Goal: Task Accomplishment & Management: Use online tool/utility

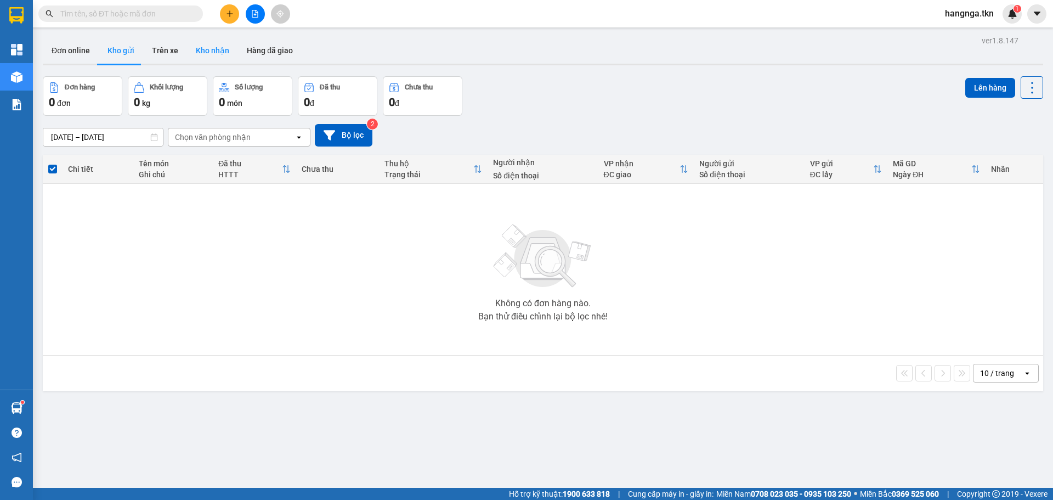
click at [213, 48] on button "Kho nhận" at bounding box center [212, 50] width 51 height 26
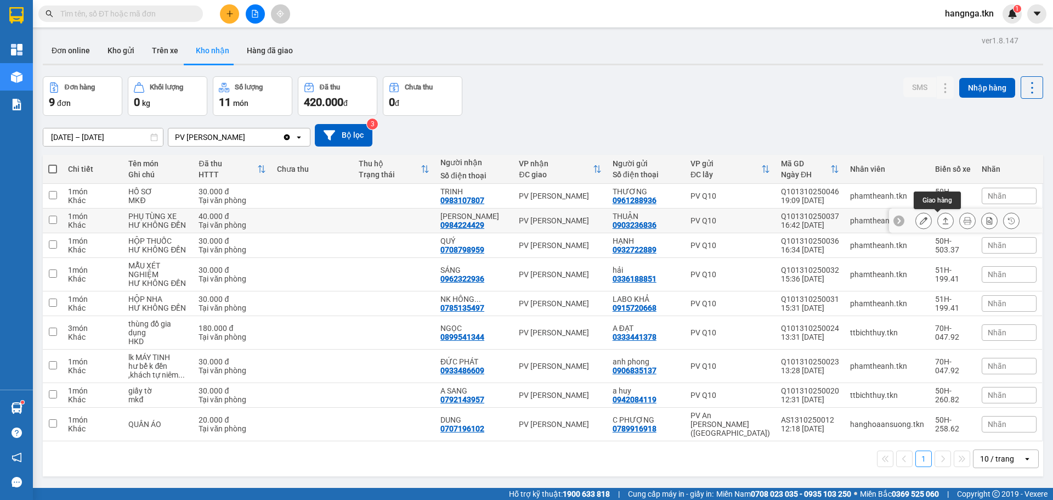
click at [942, 223] on icon at bounding box center [946, 221] width 8 height 8
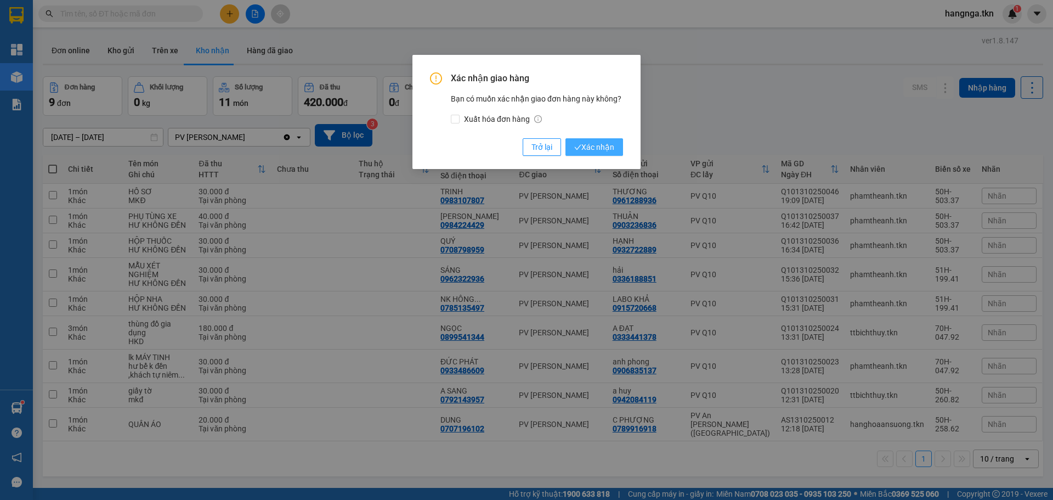
click at [599, 148] on span "Xác nhận" at bounding box center [594, 147] width 40 height 12
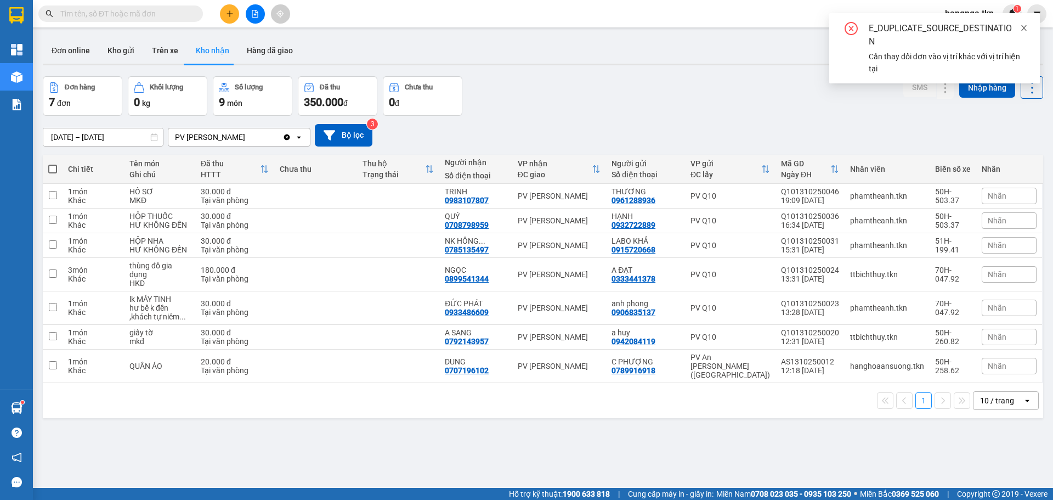
click at [1027, 27] on icon "close" at bounding box center [1024, 28] width 8 height 8
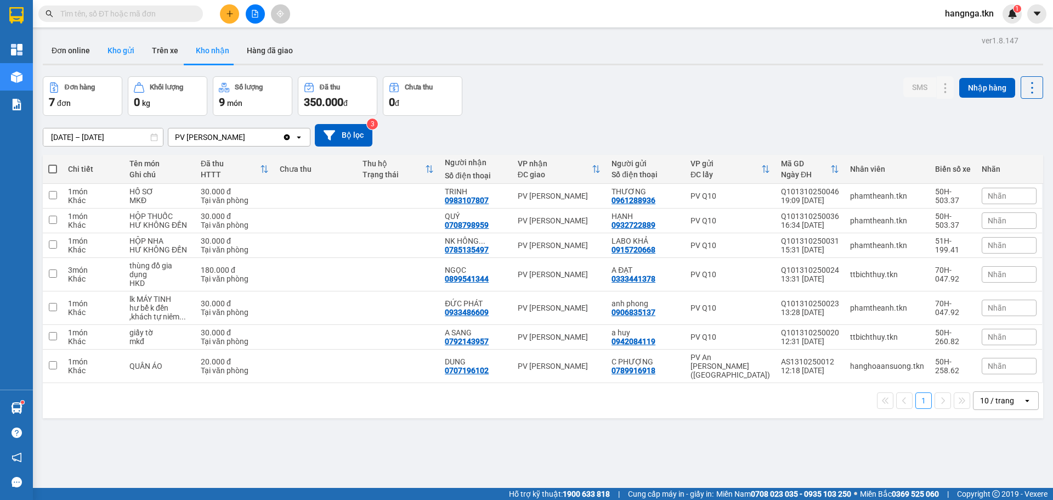
click at [129, 47] on button "Kho gửi" at bounding box center [121, 50] width 44 height 26
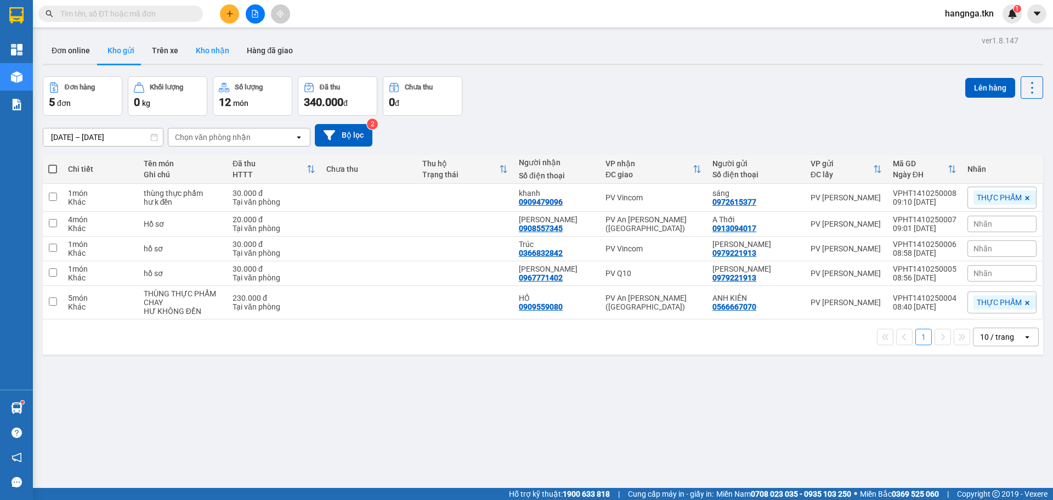
click at [233, 54] on button "Kho nhận" at bounding box center [212, 50] width 51 height 26
